Goal: Information Seeking & Learning: Learn about a topic

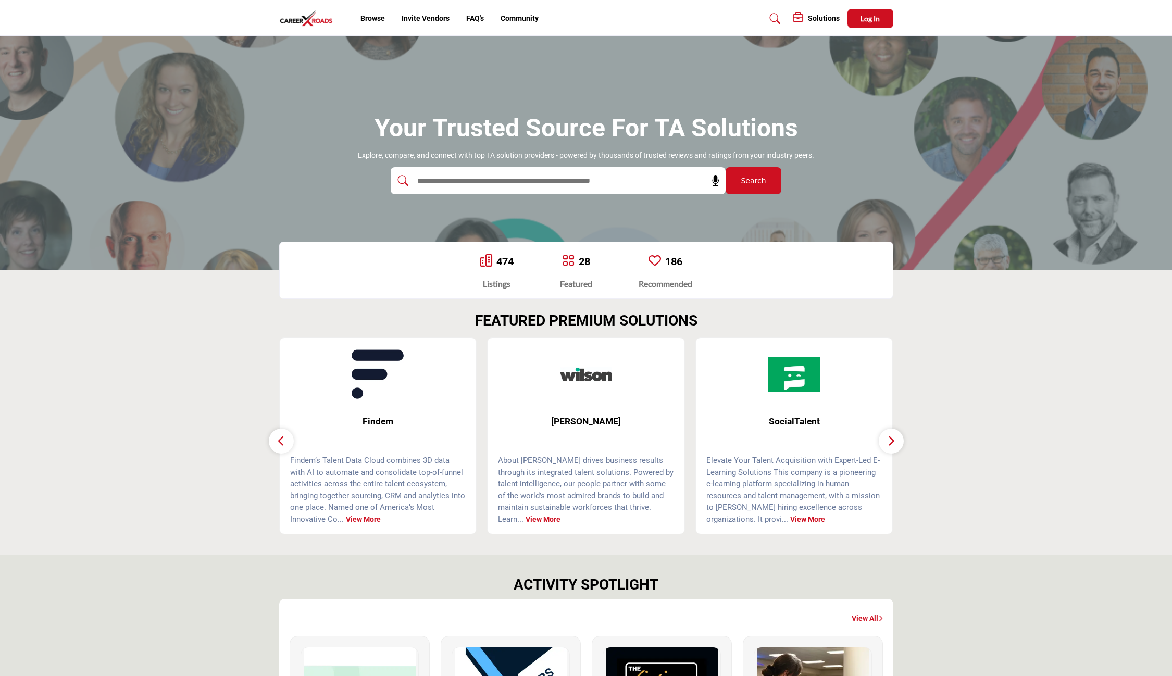
click at [503, 185] on input "text" at bounding box center [535, 181] width 248 height 16
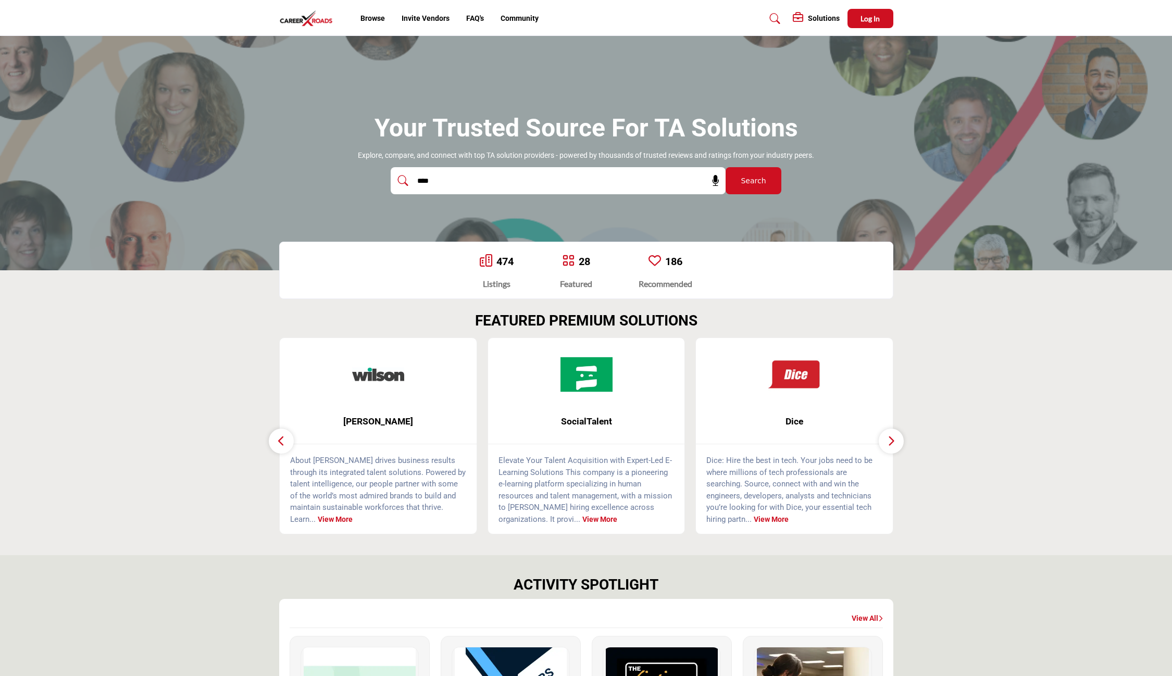
type input "****"
click at [753, 180] on button "Search" at bounding box center [754, 180] width 56 height 27
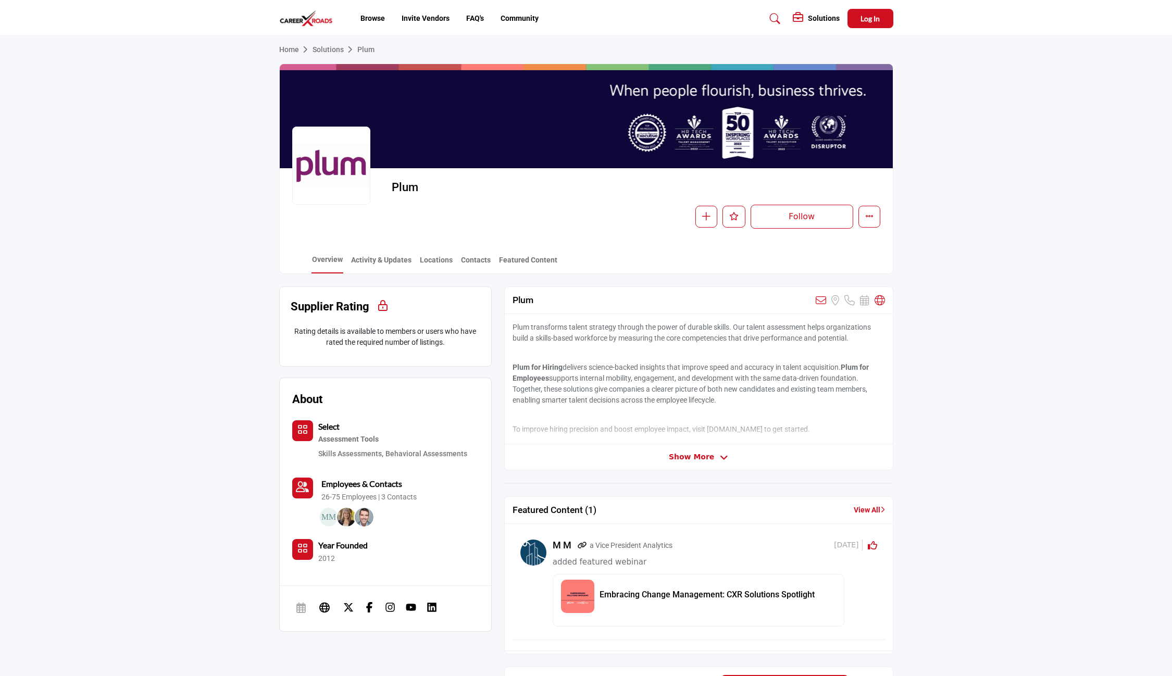
click at [867, 9] on button "Log In" at bounding box center [870, 18] width 46 height 19
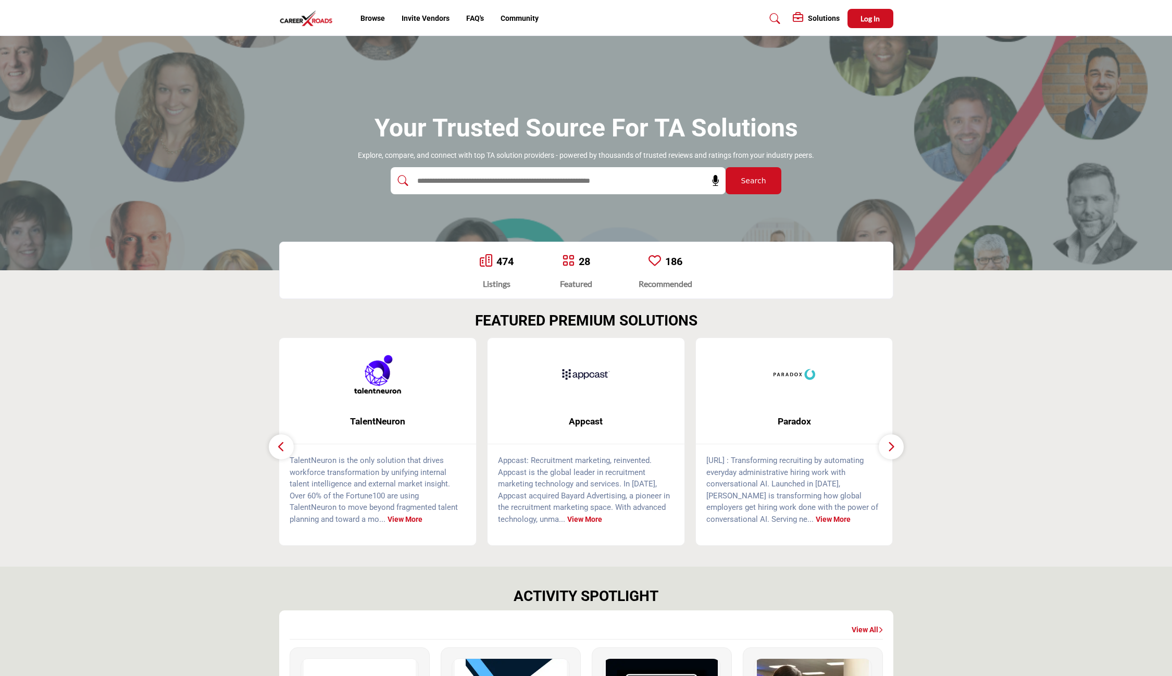
click at [883, 17] on button "Log In" at bounding box center [870, 18] width 46 height 19
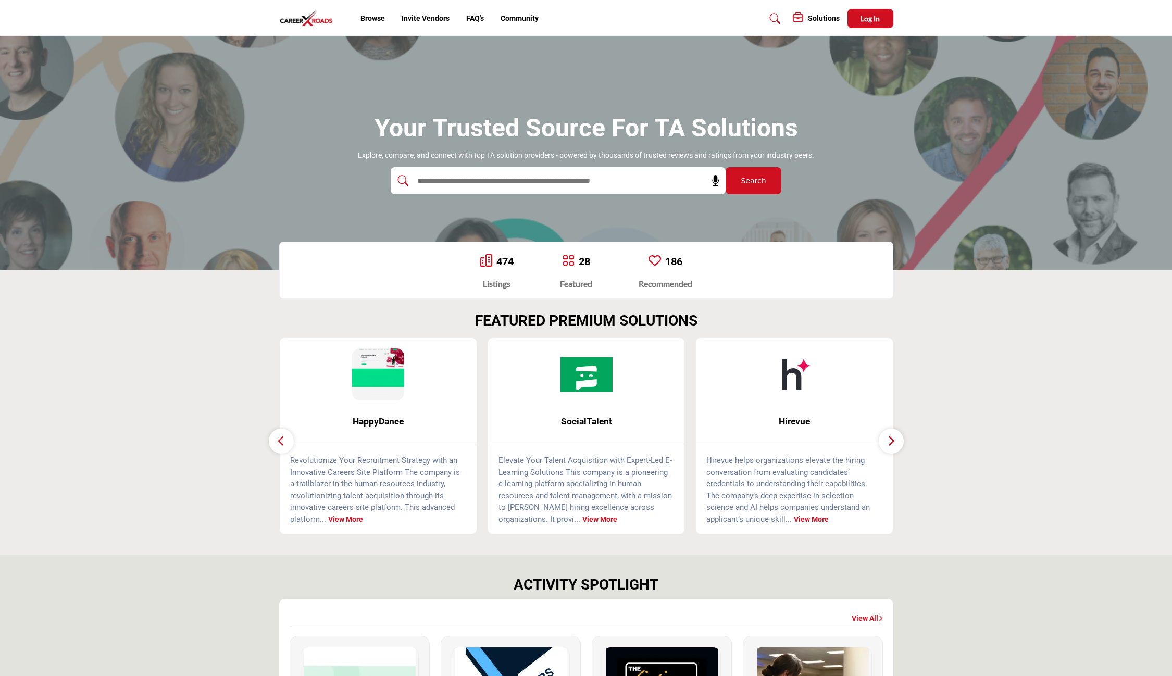
click at [313, 21] on img at bounding box center [308, 18] width 59 height 17
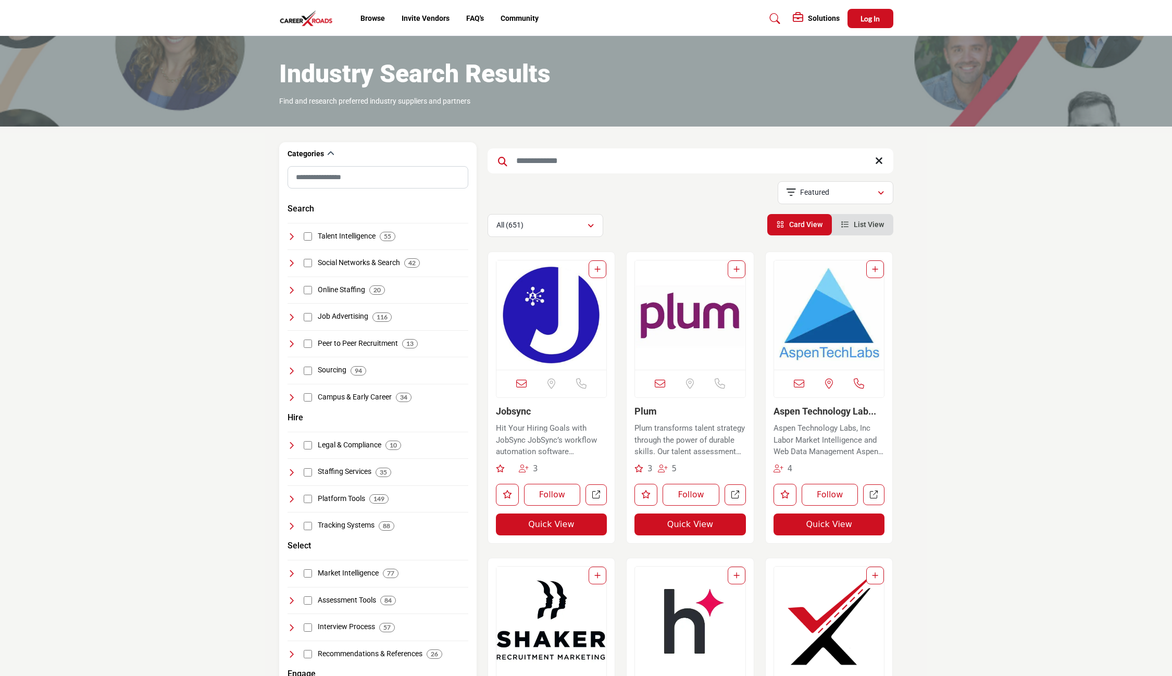
click at [689, 308] on img "Open Listing in new tab" at bounding box center [690, 314] width 110 height 109
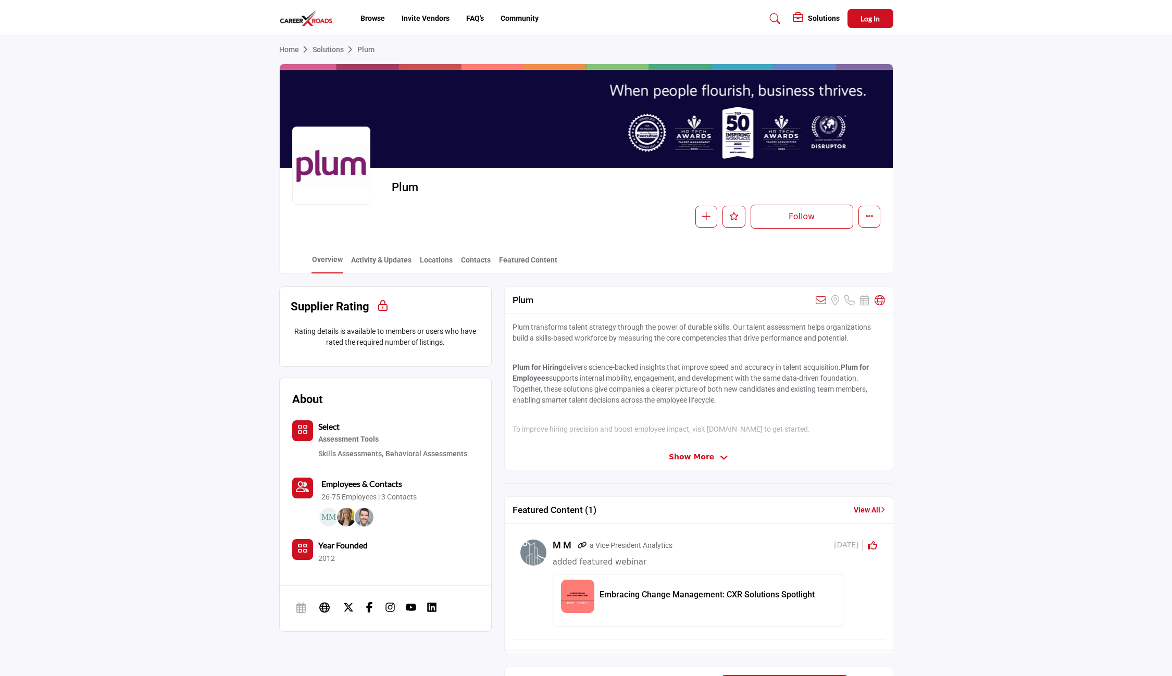
click at [479, 236] on div "Plum Follow Following Message Recommend Add to My Suppliers Claim Listing Repor…" at bounding box center [586, 204] width 613 height 73
click at [533, 264] on link "Featured Content" at bounding box center [527, 264] width 59 height 18
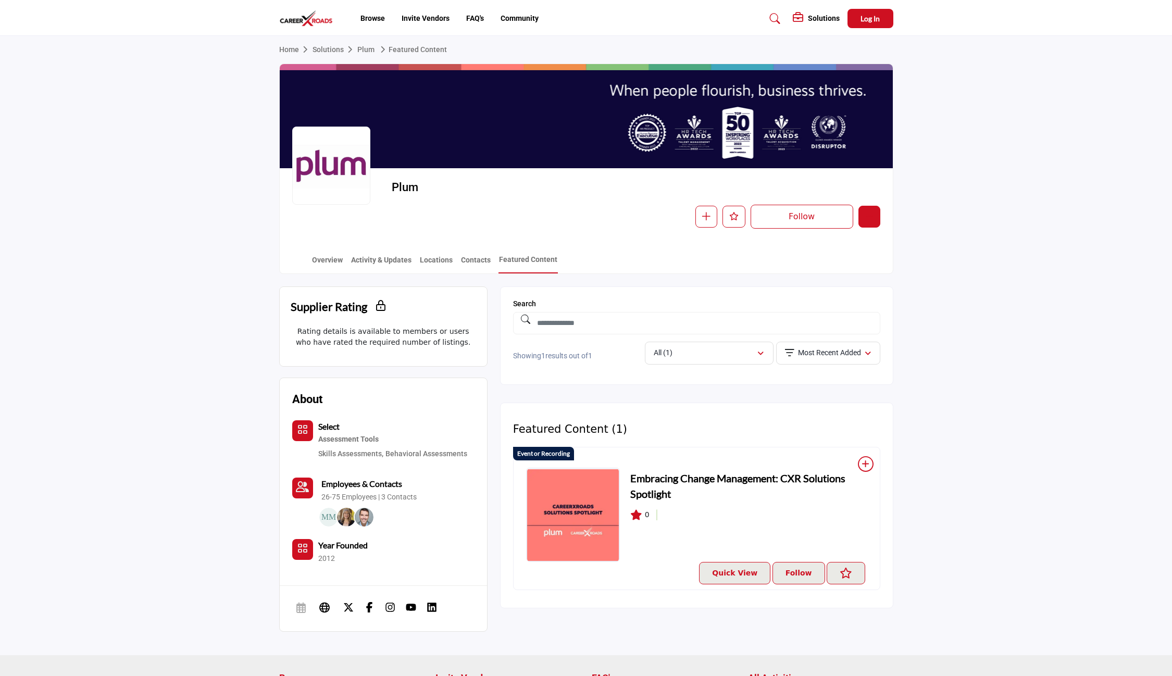
click at [876, 220] on button "More details" at bounding box center [869, 217] width 22 height 22
click at [918, 450] on section "Supplier Rating Sorry, this filter is only available to members Rating details …" at bounding box center [586, 464] width 1172 height 381
click at [818, 15] on h5 "Solutions" at bounding box center [824, 18] width 32 height 9
click at [1039, 86] on icon at bounding box center [1037, 89] width 8 height 8
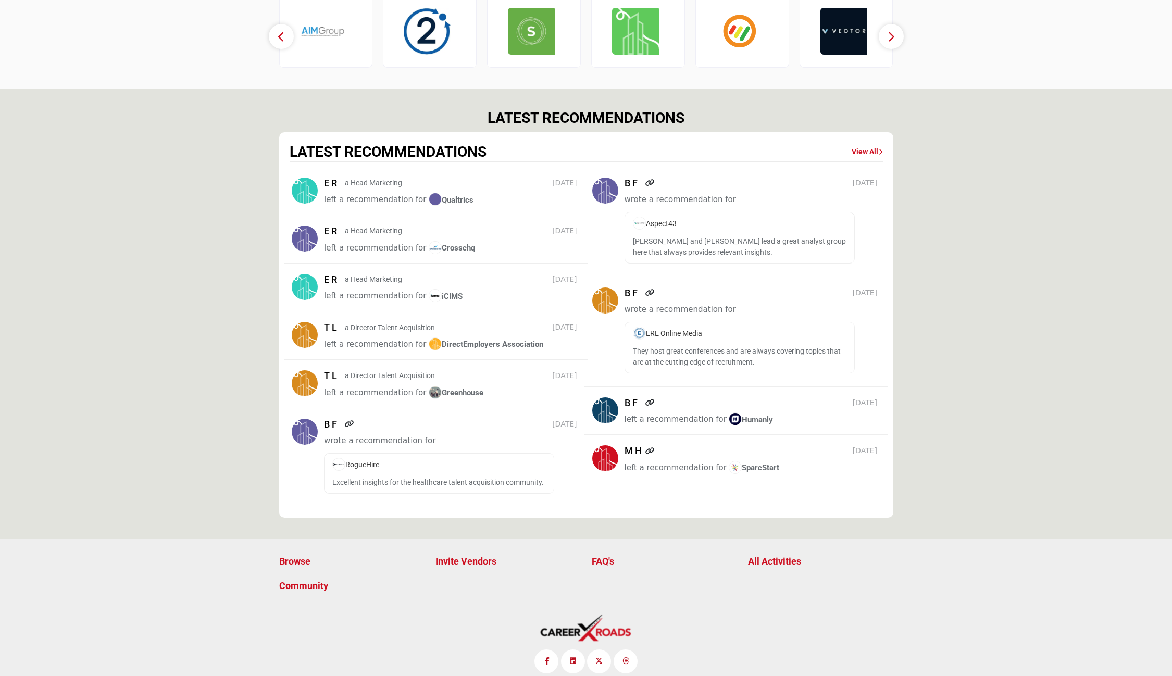
scroll to position [4, 0]
click at [314, 579] on p "Community" at bounding box center [351, 586] width 145 height 14
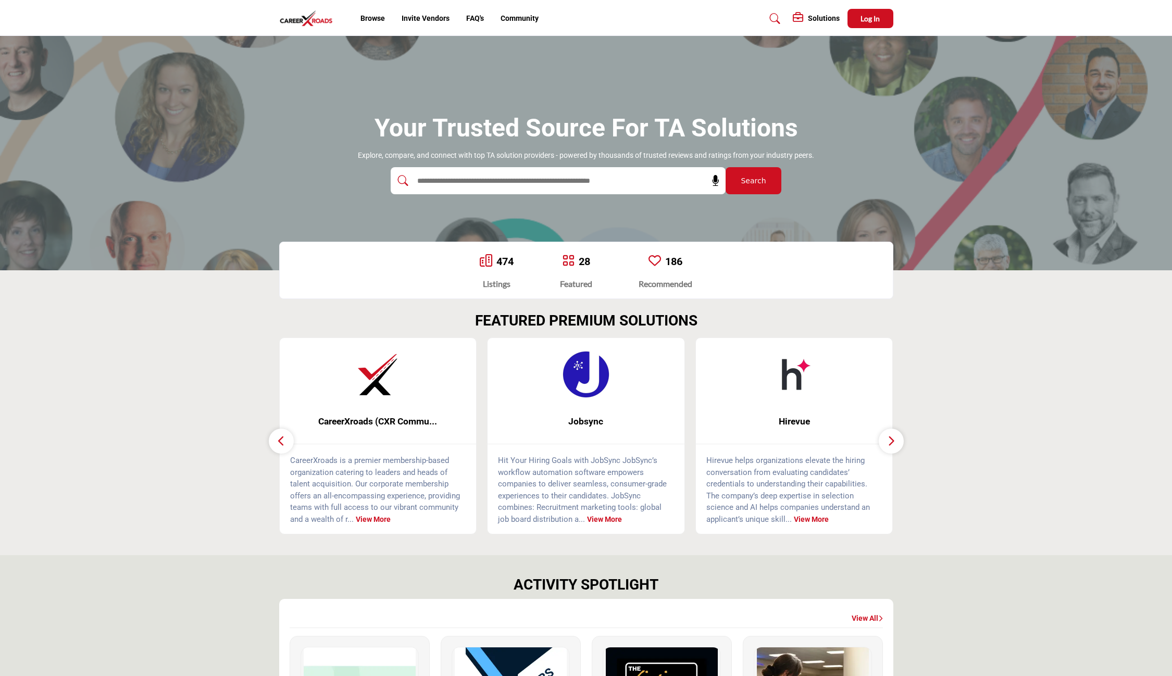
click at [501, 182] on input "text" at bounding box center [535, 181] width 248 height 16
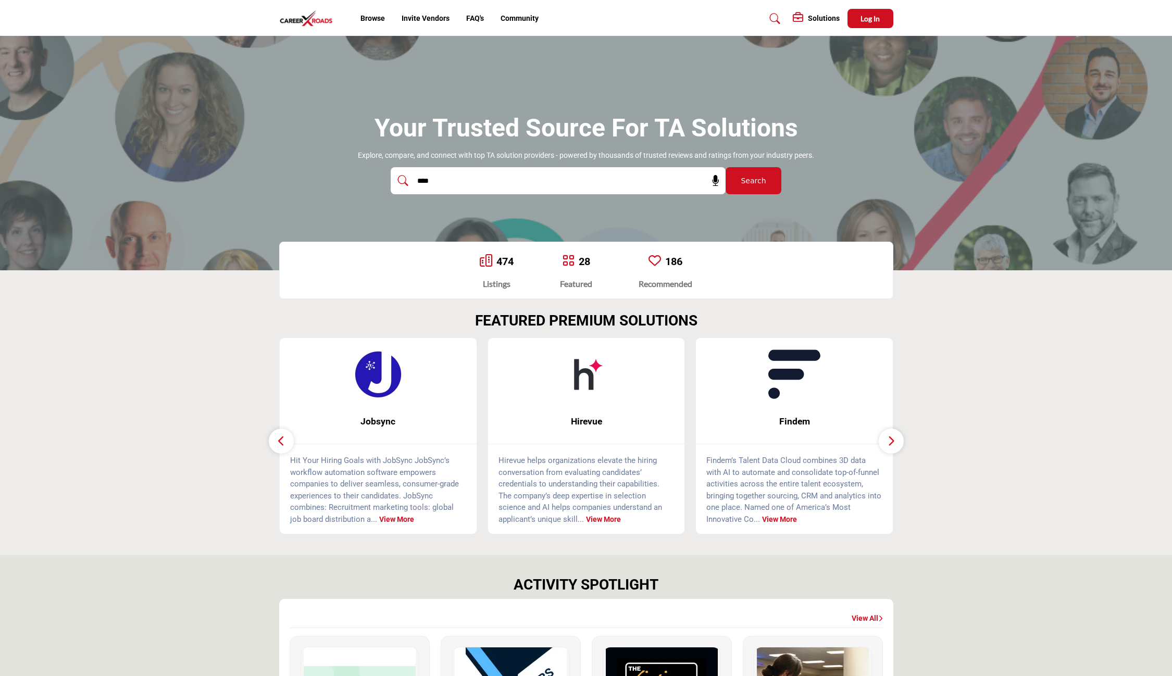
type input "****"
click at [753, 180] on button "Search" at bounding box center [754, 180] width 56 height 27
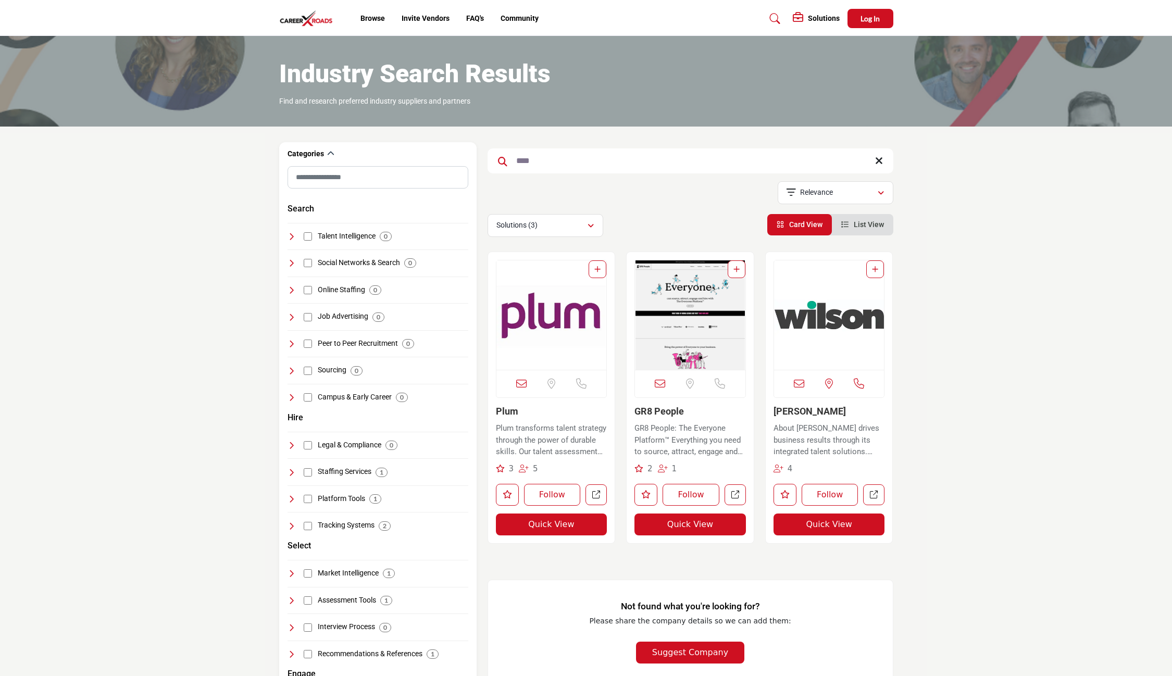
click at [533, 468] on span "5" at bounding box center [535, 468] width 5 height 9
click at [528, 467] on div "5" at bounding box center [528, 469] width 19 height 12
click at [591, 519] on p "View full profile in new tab." at bounding box center [546, 520] width 108 height 12
